Goal: Check status: Check status

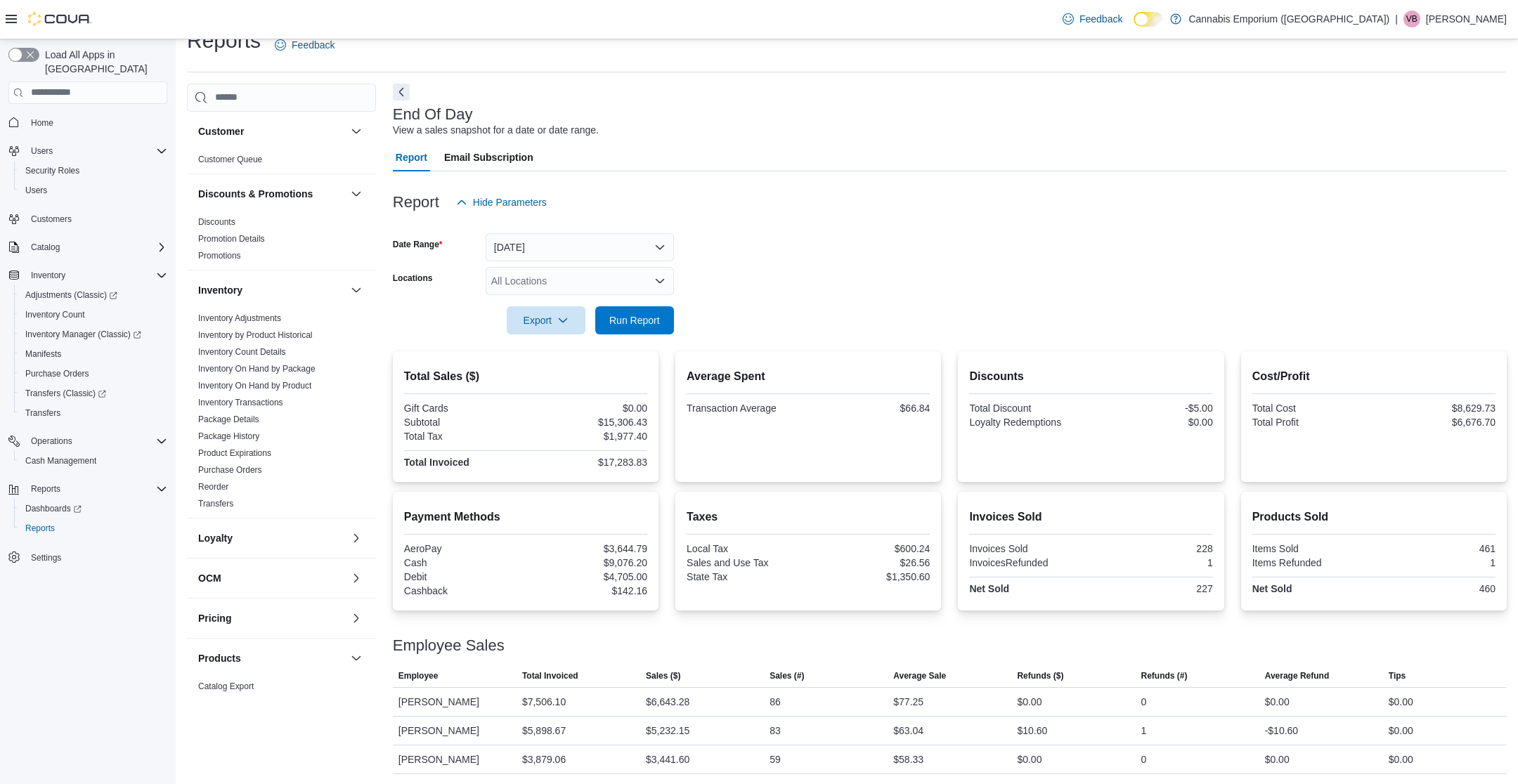
scroll to position [392, 0]
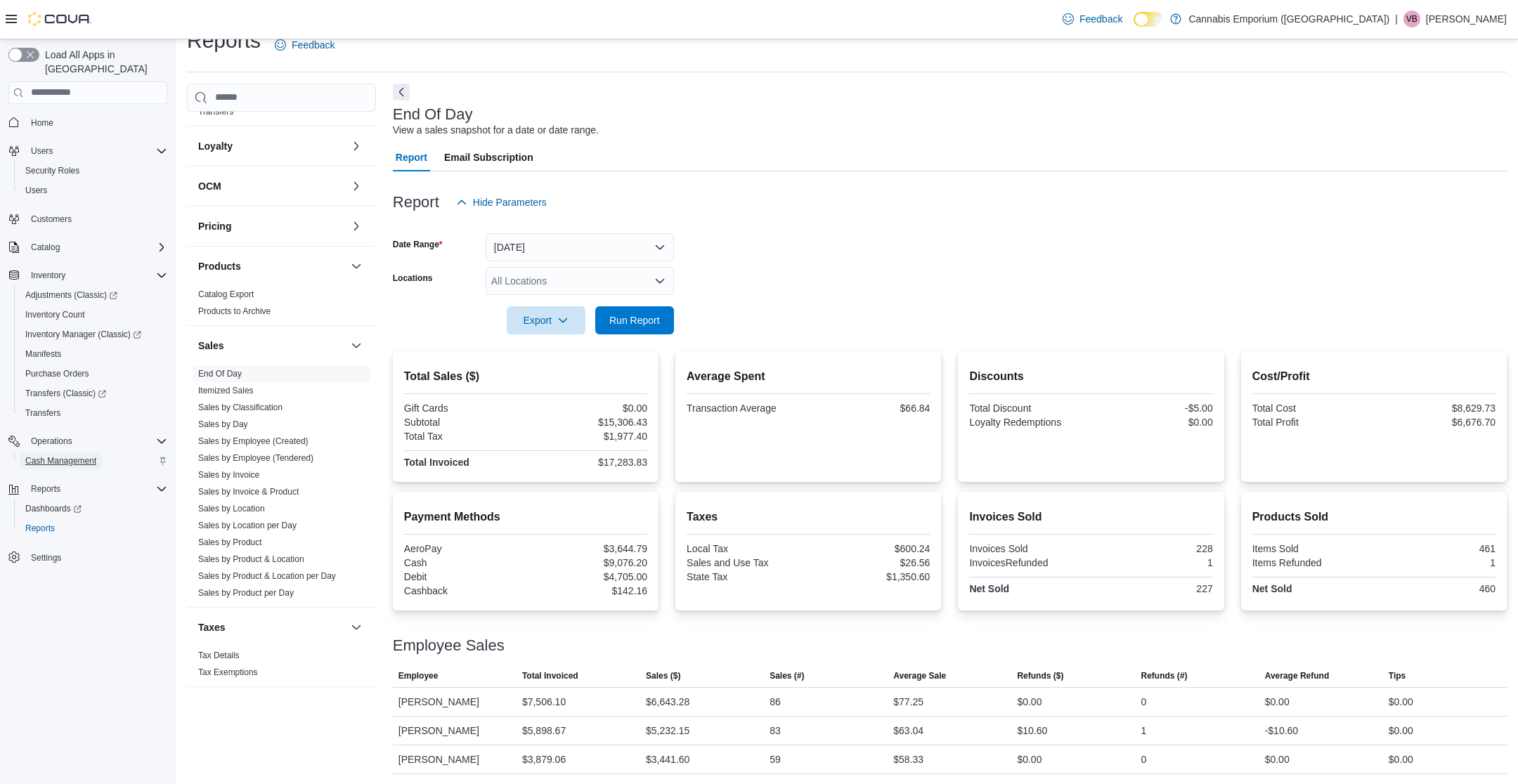
click at [96, 454] on span "Cash Management" at bounding box center [61, 461] width 71 height 17
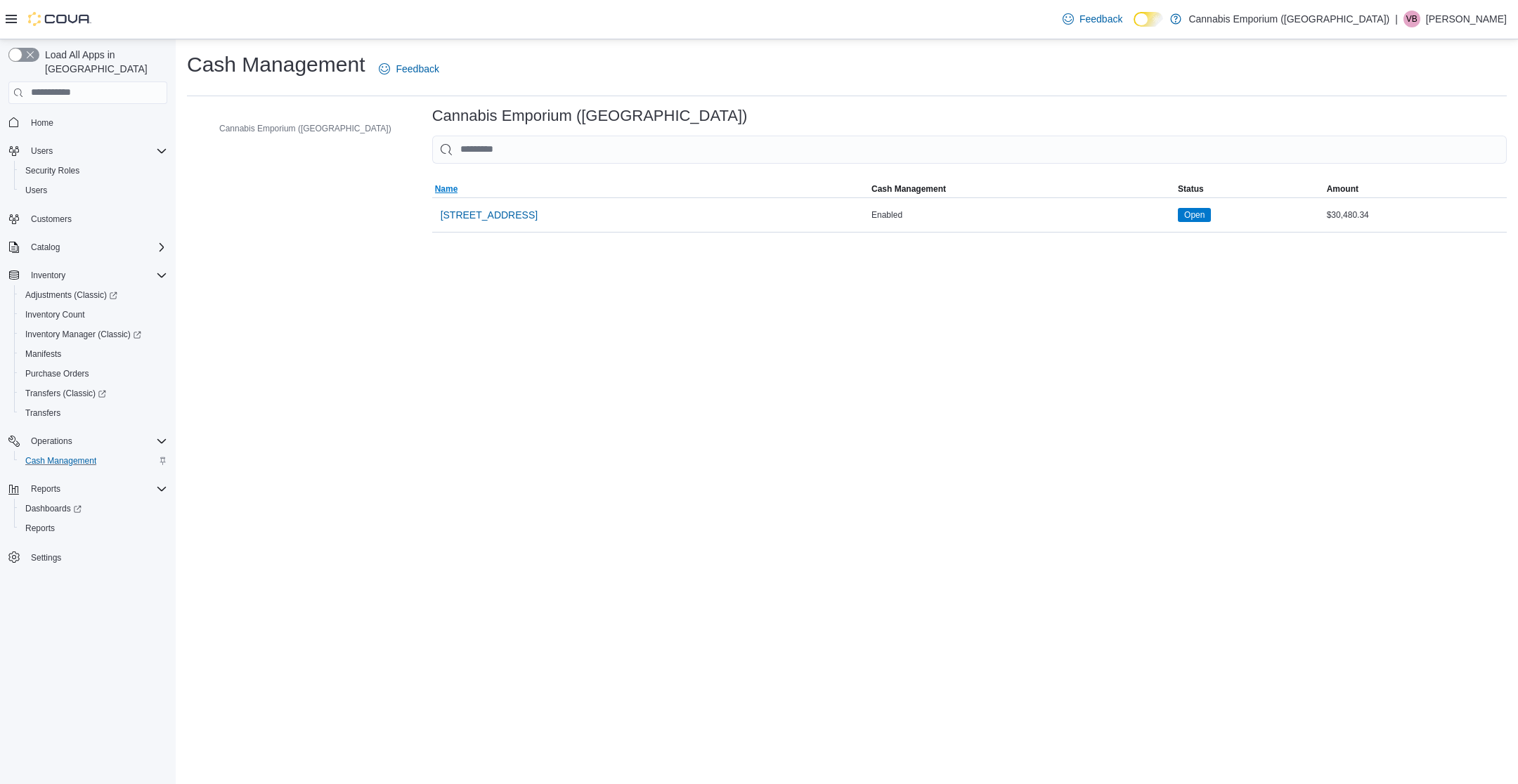
click at [460, 195] on span "Name" at bounding box center [650, 189] width 436 height 17
click at [458, 213] on span "[STREET_ADDRESS]" at bounding box center [489, 215] width 97 height 14
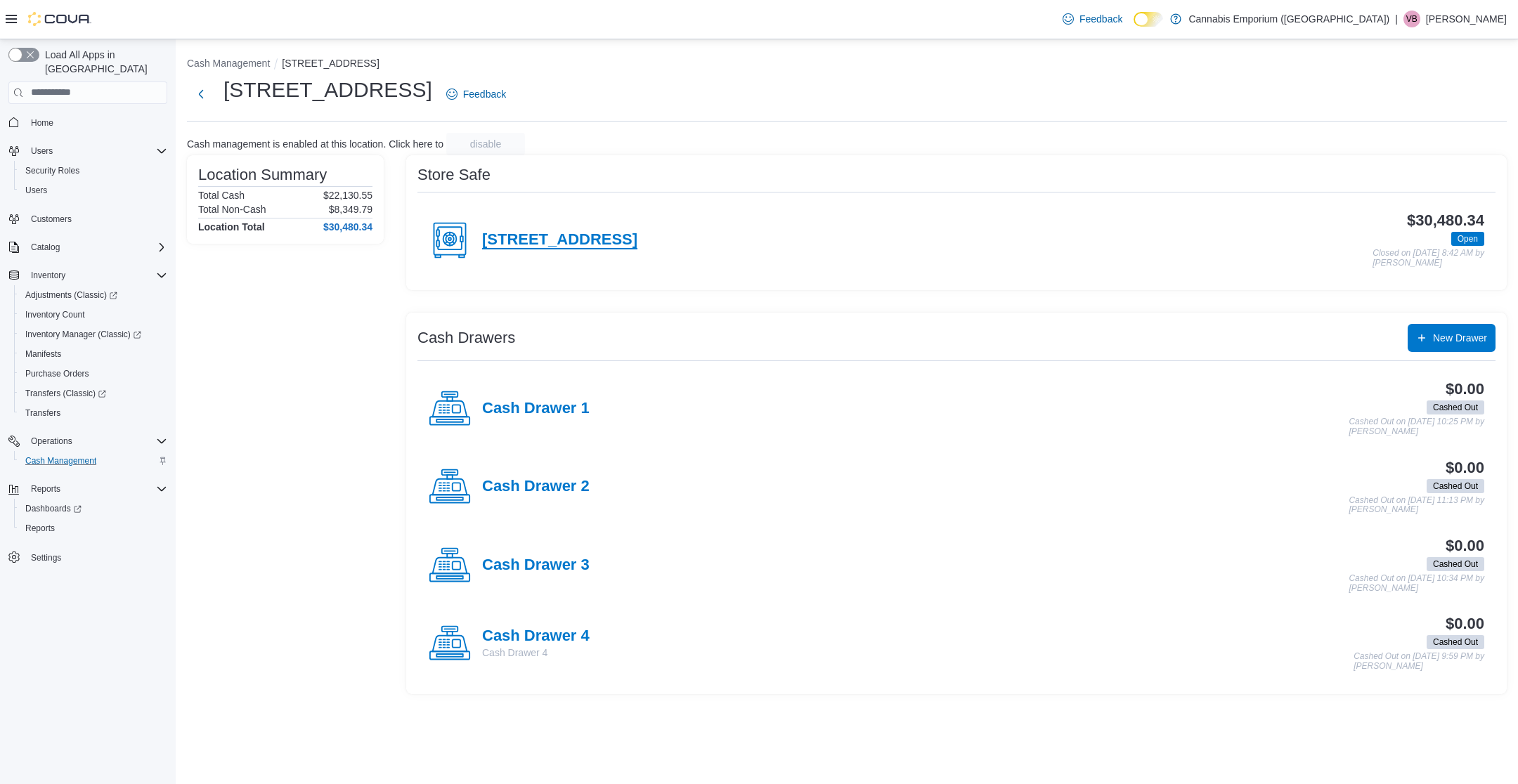
click at [579, 239] on h4 "[STREET_ADDRESS]" at bounding box center [559, 240] width 155 height 18
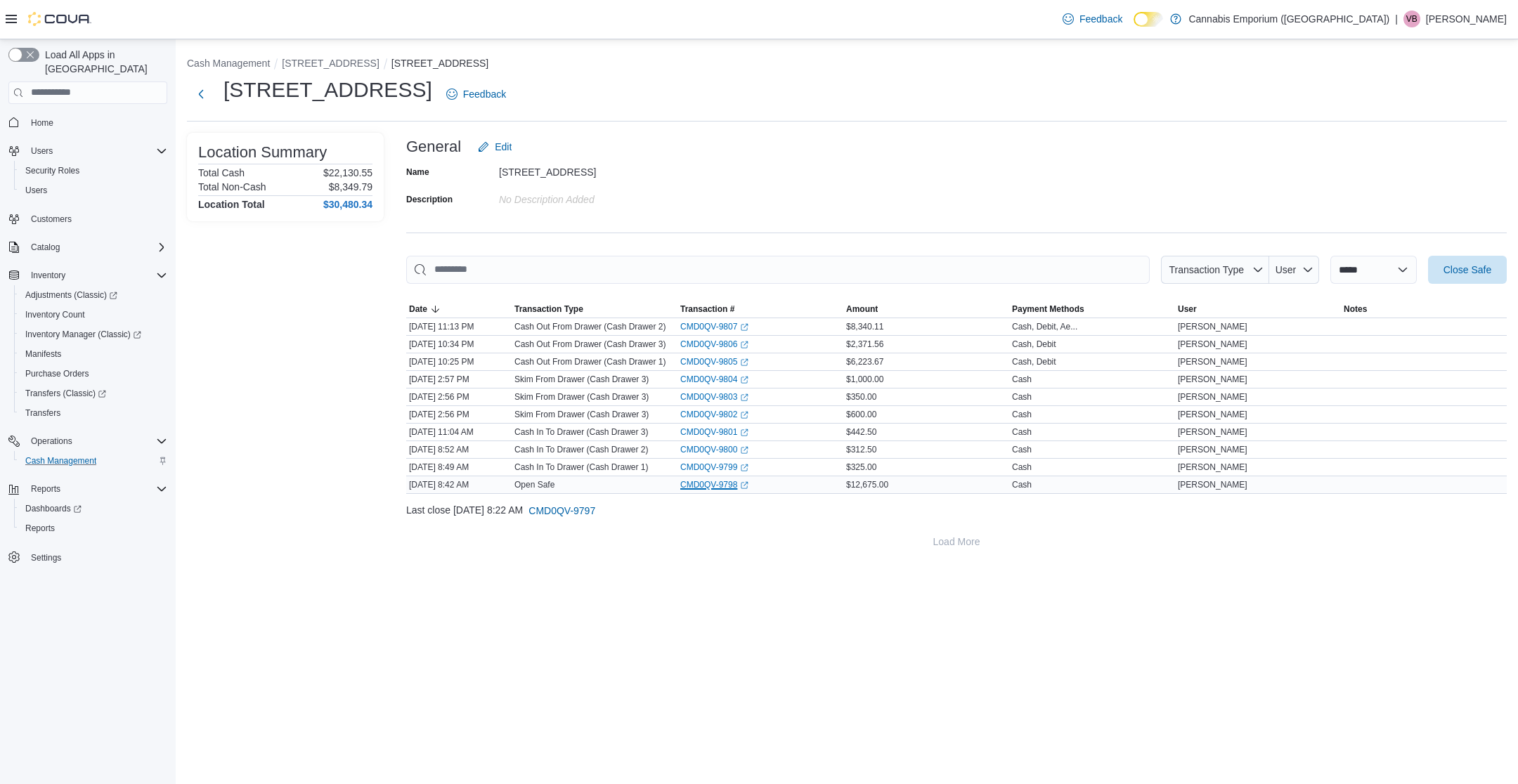
click at [712, 480] on link "CMD0QV-9798 (opens in a new tab or window)" at bounding box center [714, 484] width 68 height 11
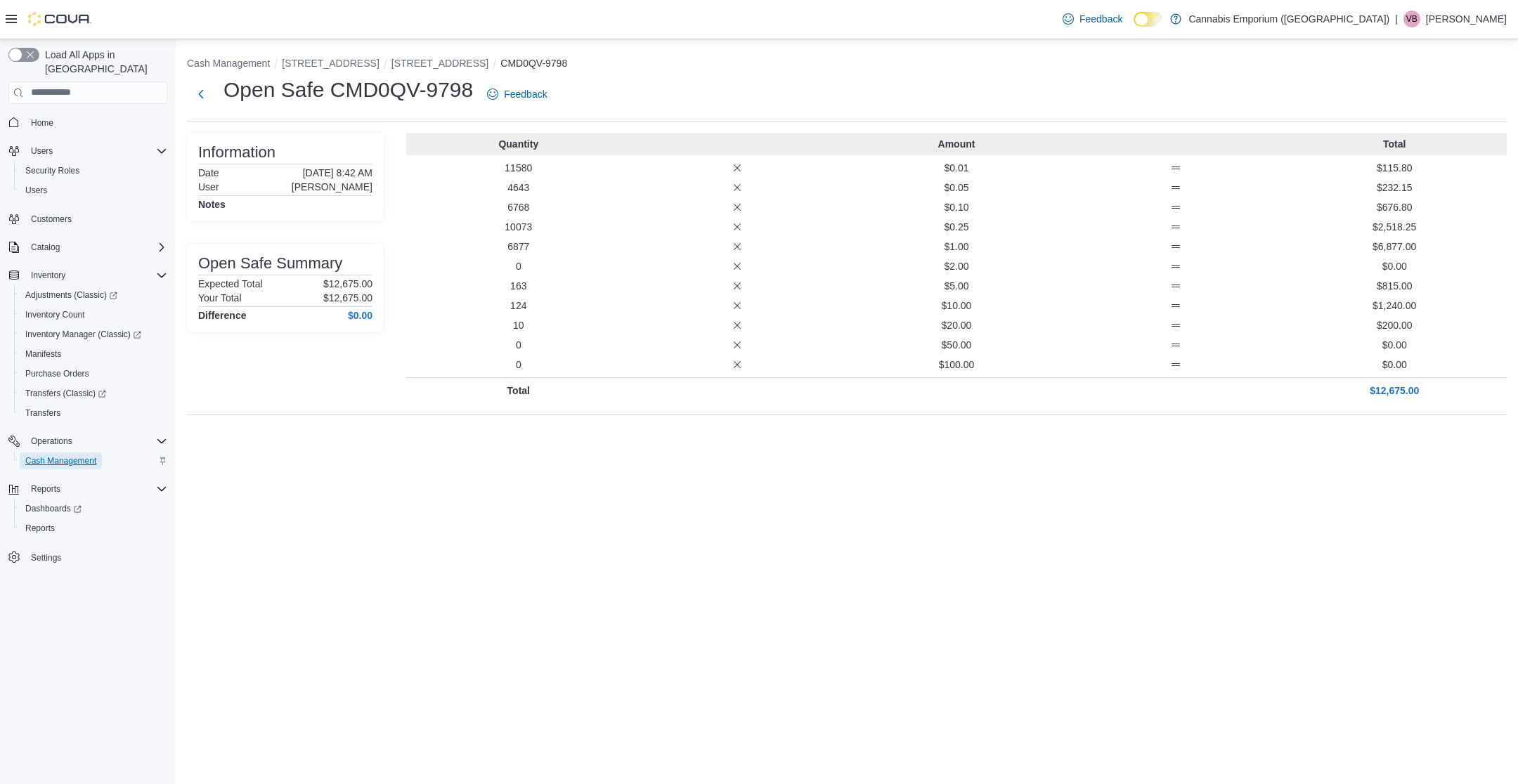
click at [59, 455] on span "Cash Management" at bounding box center [61, 461] width 71 height 11
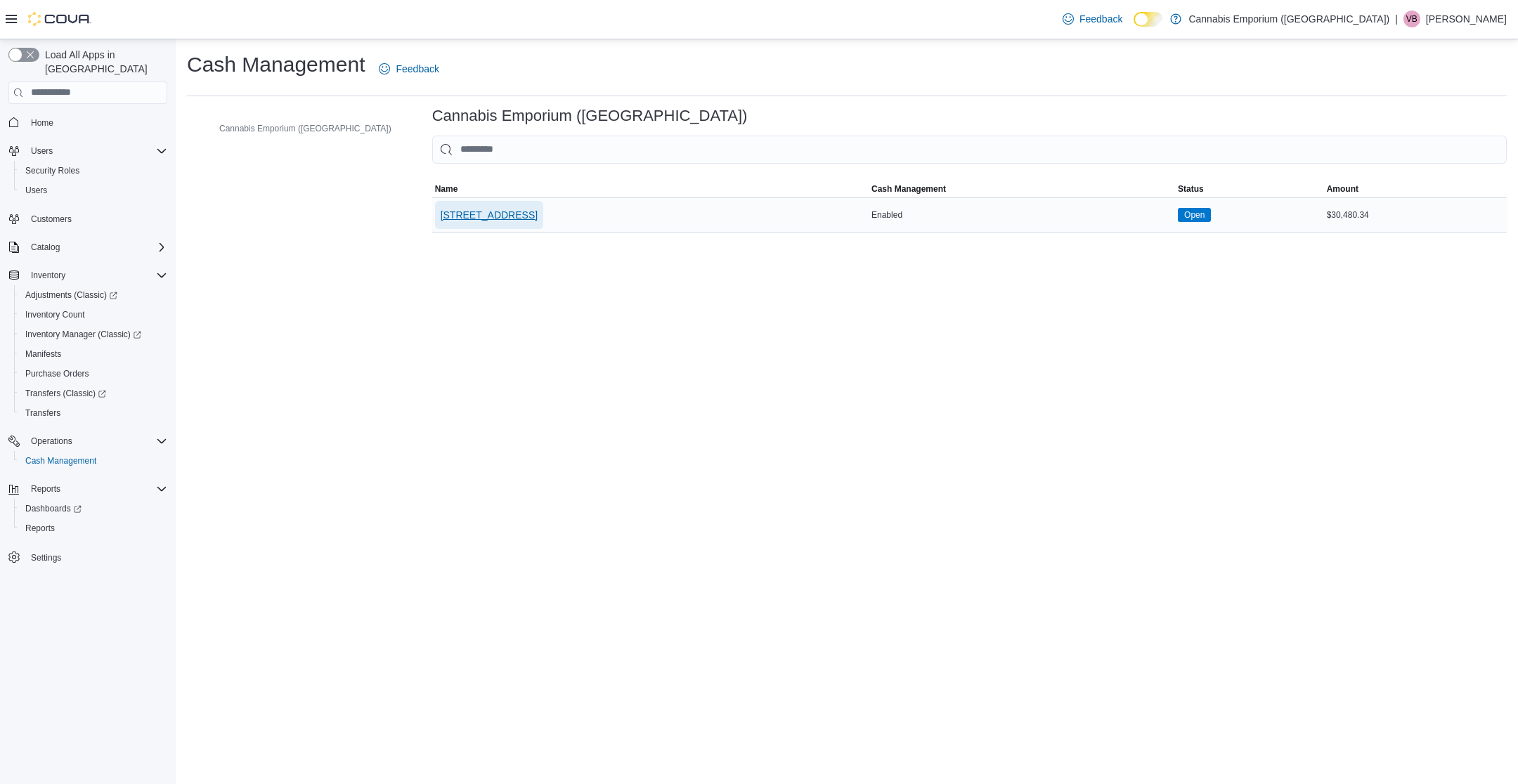
click at [441, 219] on span "[STREET_ADDRESS]" at bounding box center [489, 215] width 97 height 14
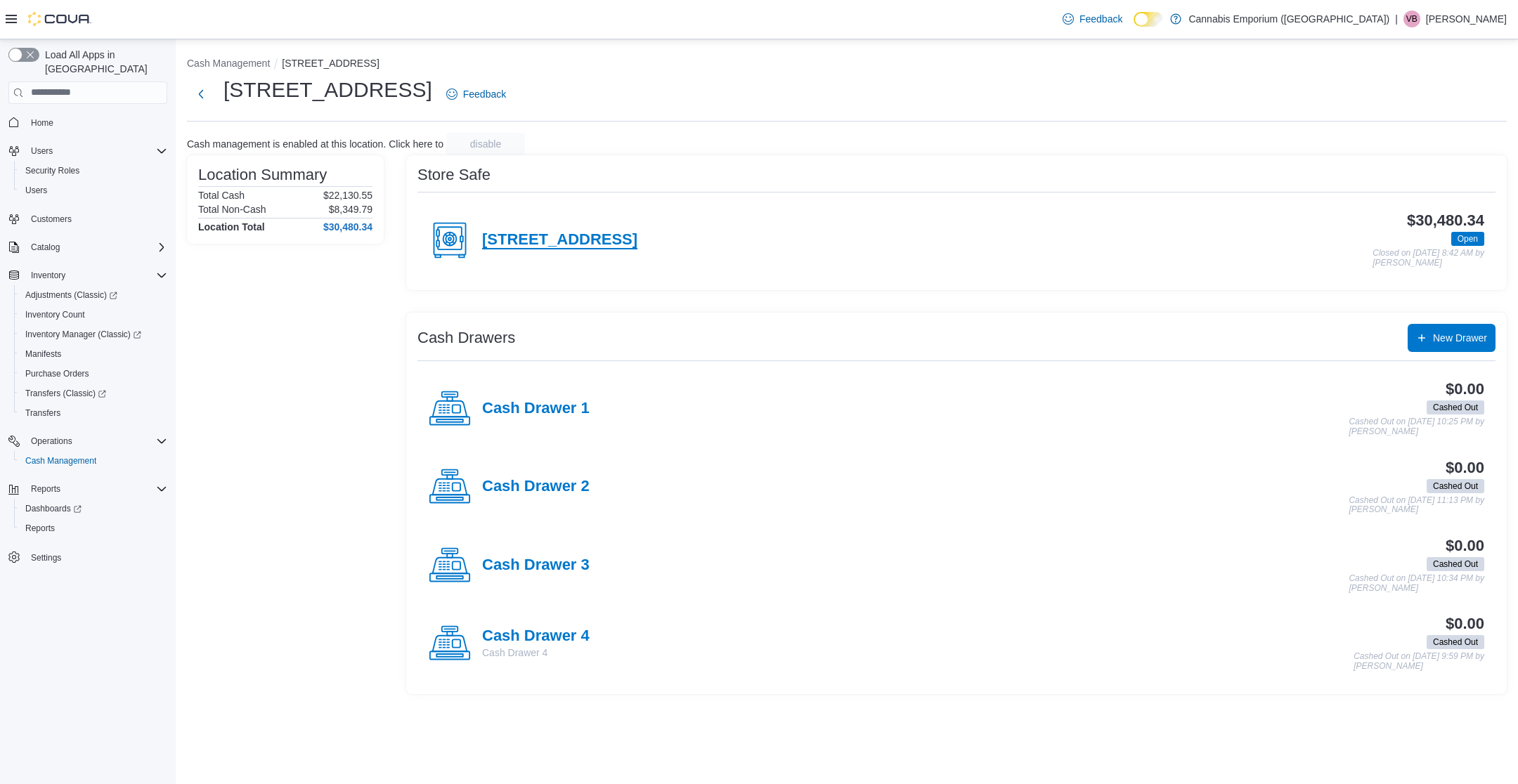
click at [586, 241] on h4 "[STREET_ADDRESS]" at bounding box center [559, 240] width 155 height 18
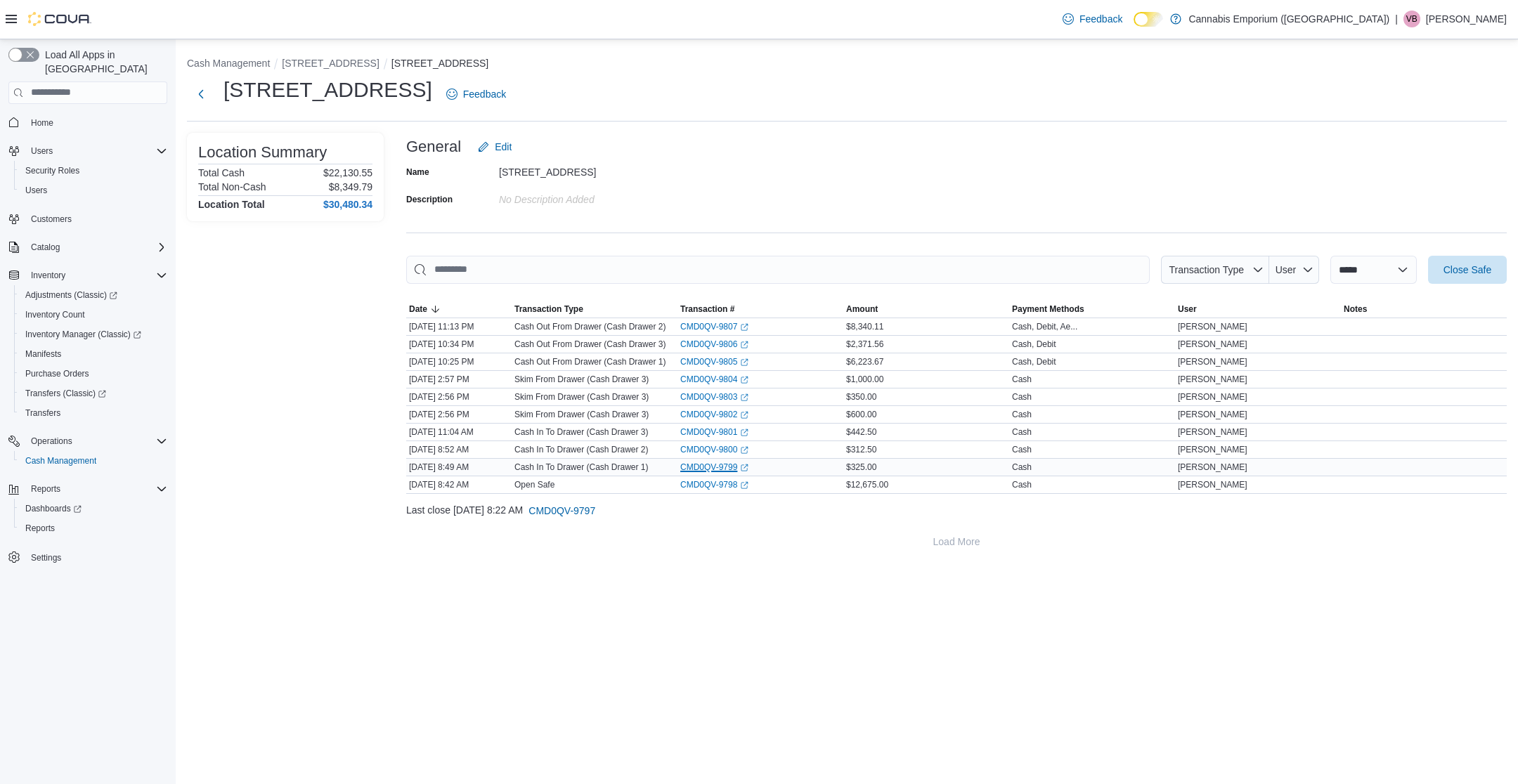
click at [707, 467] on link "CMD0QV-9799 (opens in a new tab or window)" at bounding box center [714, 467] width 68 height 11
click at [703, 441] on div "CMD0QV-9800 (opens in a new tab or window)" at bounding box center [761, 449] width 166 height 17
click at [699, 448] on link "CMD0QV-9800 (opens in a new tab or window)" at bounding box center [714, 449] width 68 height 11
click at [695, 431] on link "CMD0QV-9801 (opens in a new tab or window)" at bounding box center [714, 432] width 68 height 11
click at [689, 364] on link "CMD0QV-9805 (opens in a new tab or window)" at bounding box center [714, 361] width 68 height 11
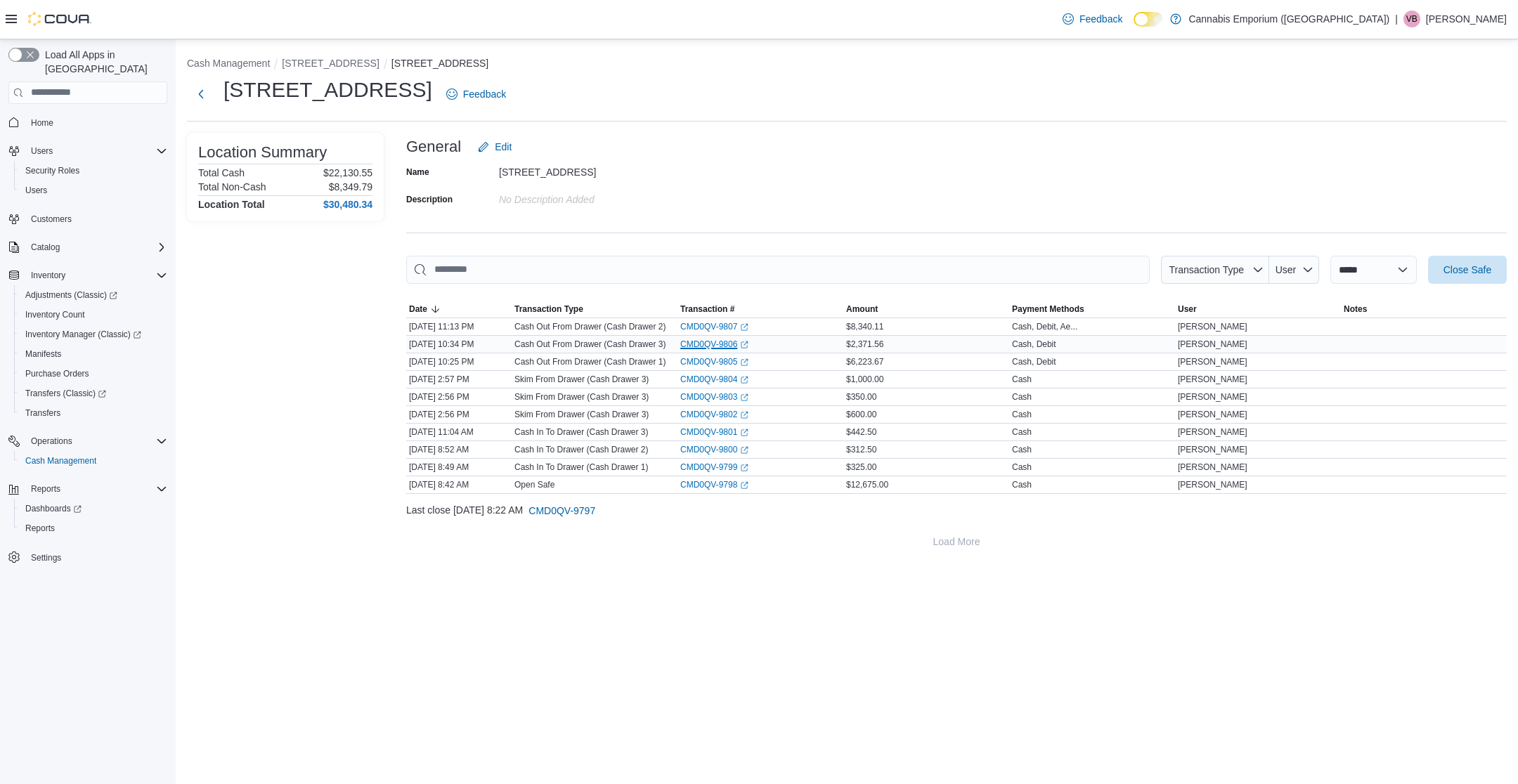
click at [703, 344] on link "CMD0QV-9806 (opens in a new tab or window)" at bounding box center [714, 344] width 68 height 11
click at [722, 327] on link "CMD0QV-9807 (opens in a new tab or window)" at bounding box center [714, 326] width 68 height 11
